Goal: Find specific page/section: Find specific page/section

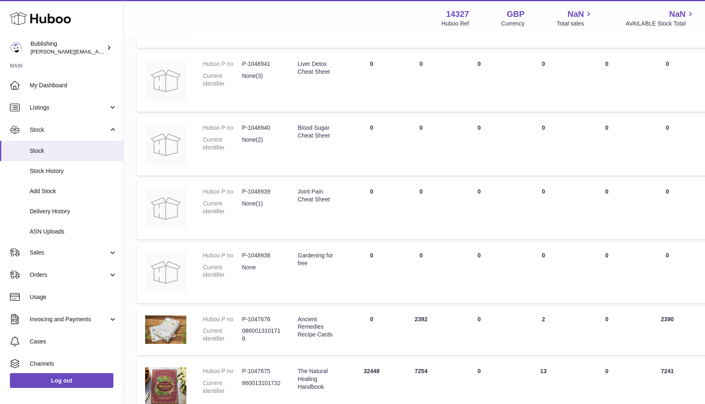
scroll to position [324, 0]
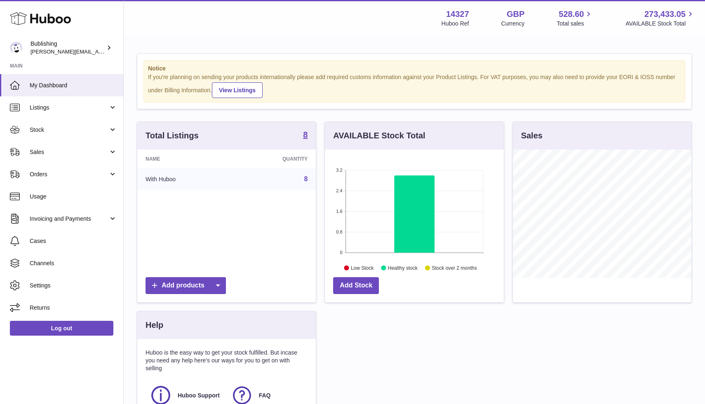
scroll to position [129, 179]
click at [73, 132] on span "Stock" at bounding box center [69, 130] width 79 height 8
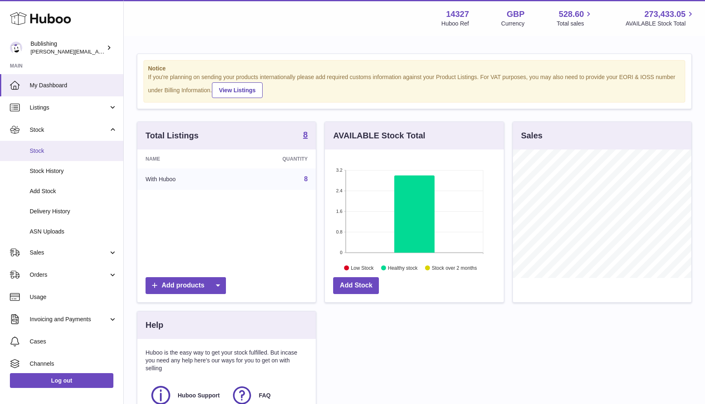
click at [40, 150] on span "Stock" at bounding box center [73, 151] width 87 height 8
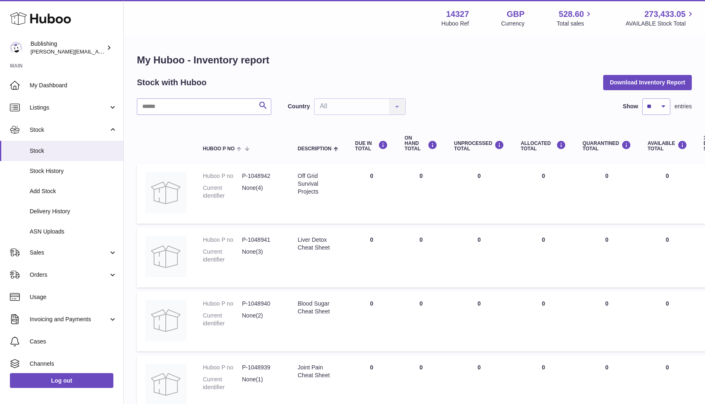
scroll to position [324, 0]
